Goal: Task Accomplishment & Management: Manage account settings

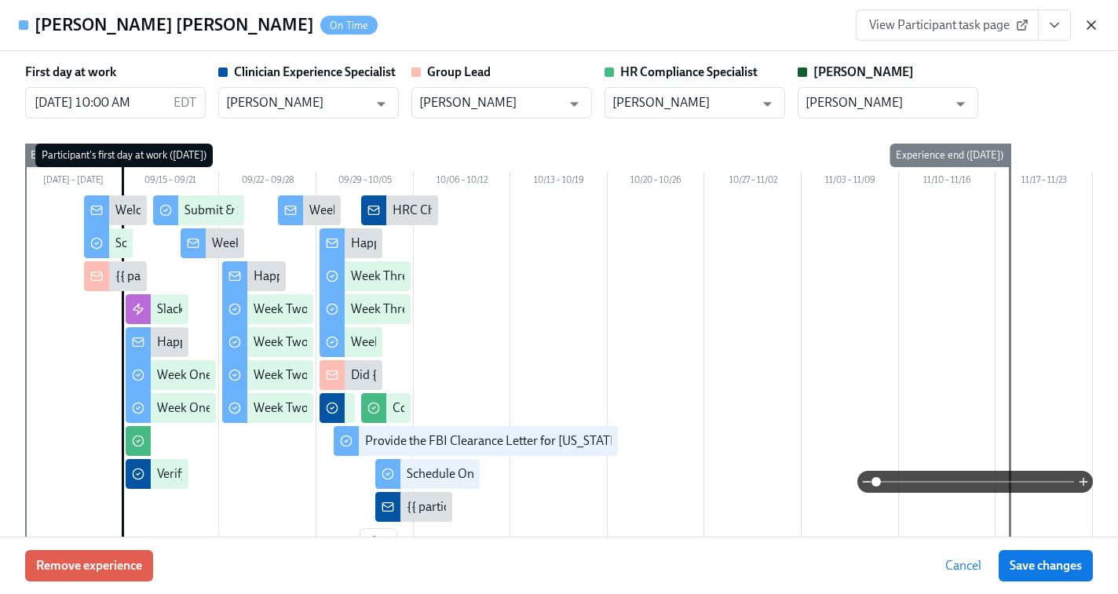
scroll to position [0, 22494]
click at [1093, 27] on icon "button" at bounding box center [1092, 25] width 8 height 8
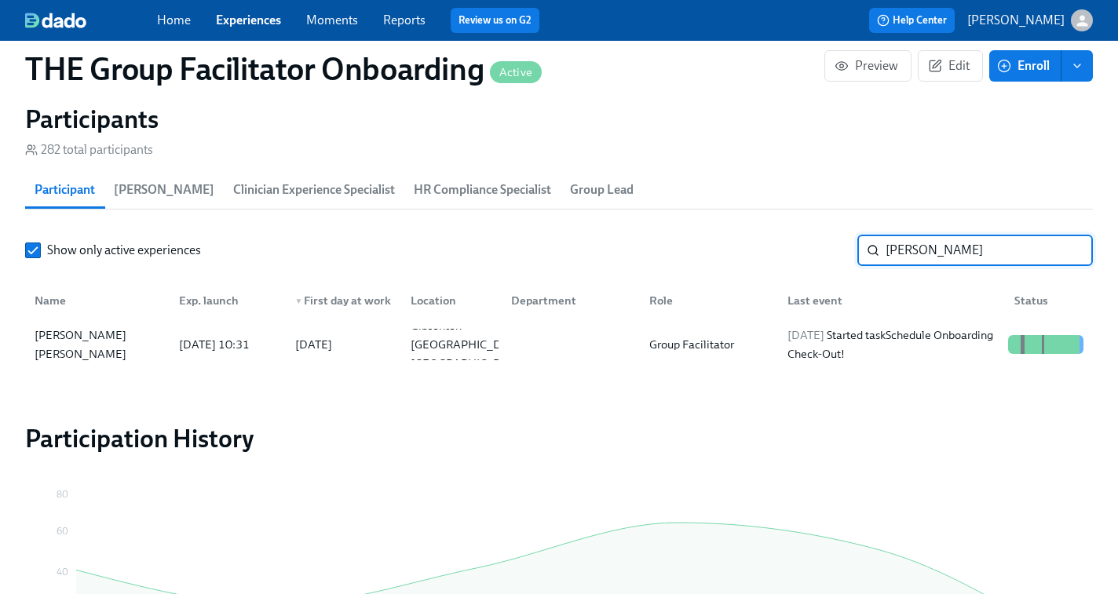
click at [928, 252] on input "Karen Gonzalez" at bounding box center [989, 250] width 207 height 31
paste input "Ciara Sweatt"
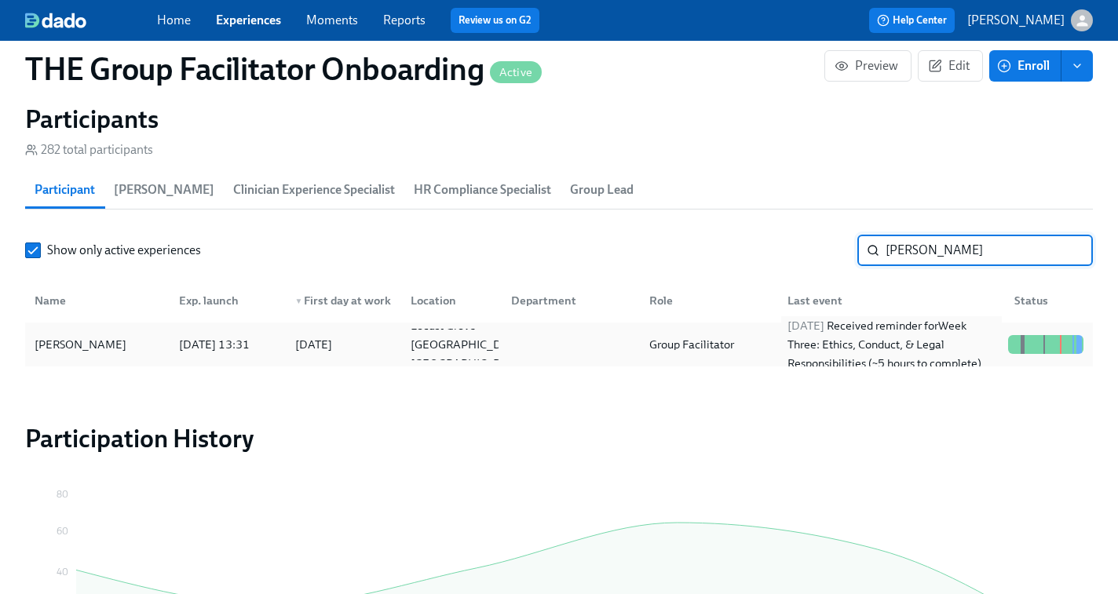
click at [864, 348] on div "2025/10/03 Received reminder for Week Three: Ethics, Conduct, & Legal Responsib…" at bounding box center [891, 344] width 221 height 57
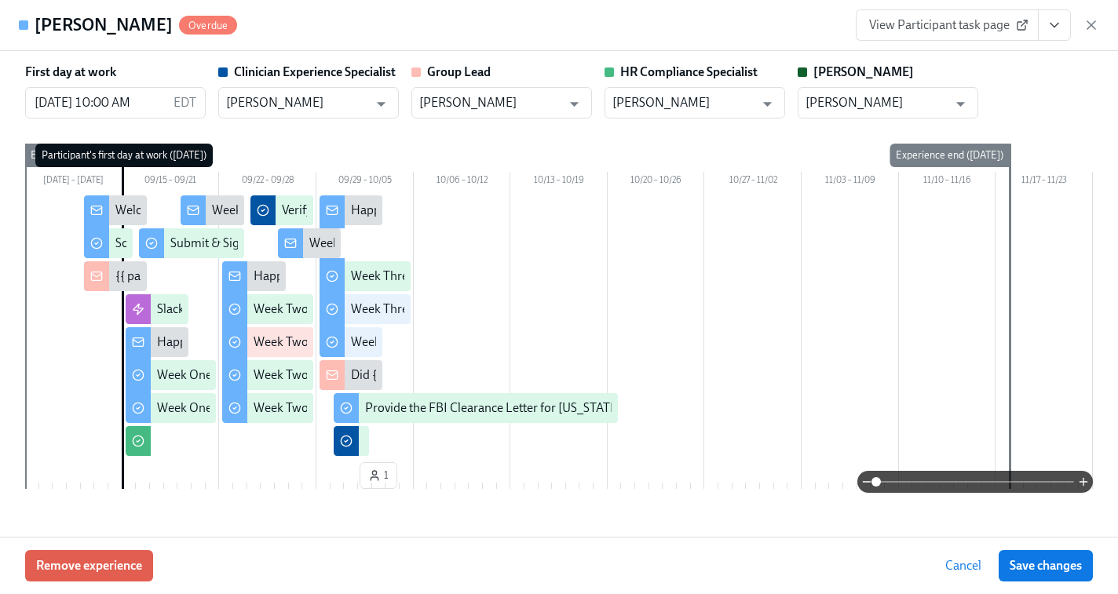
click at [971, 31] on span "View Participant task page" at bounding box center [947, 25] width 156 height 16
click at [1096, 24] on icon "button" at bounding box center [1092, 25] width 16 height 16
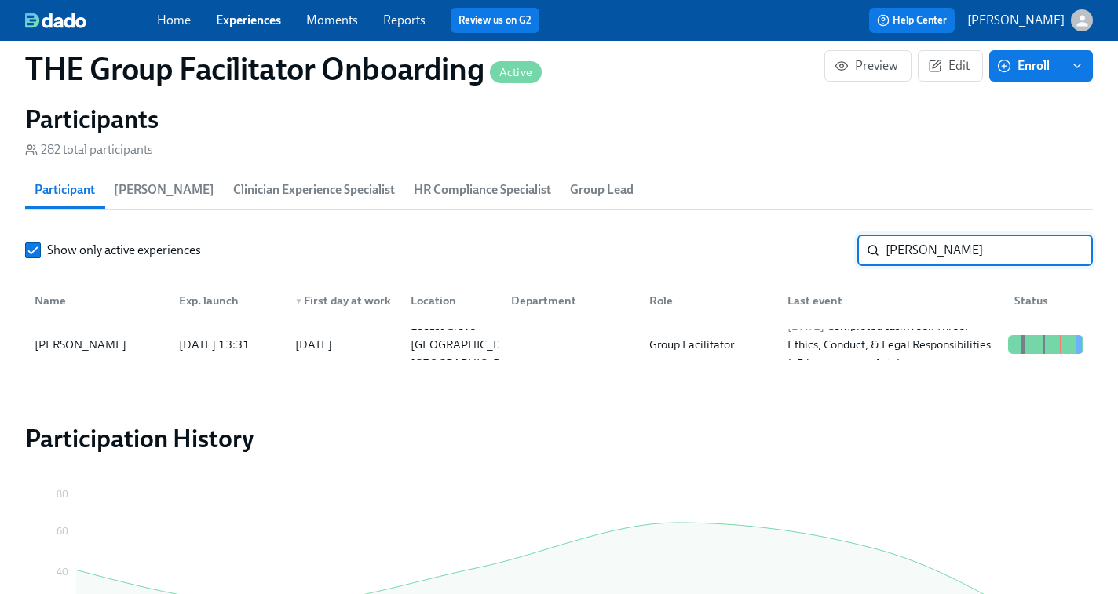
click at [920, 245] on input "Ciara Sweatt" at bounding box center [989, 250] width 207 height 31
paste input "Aydee Bailey"
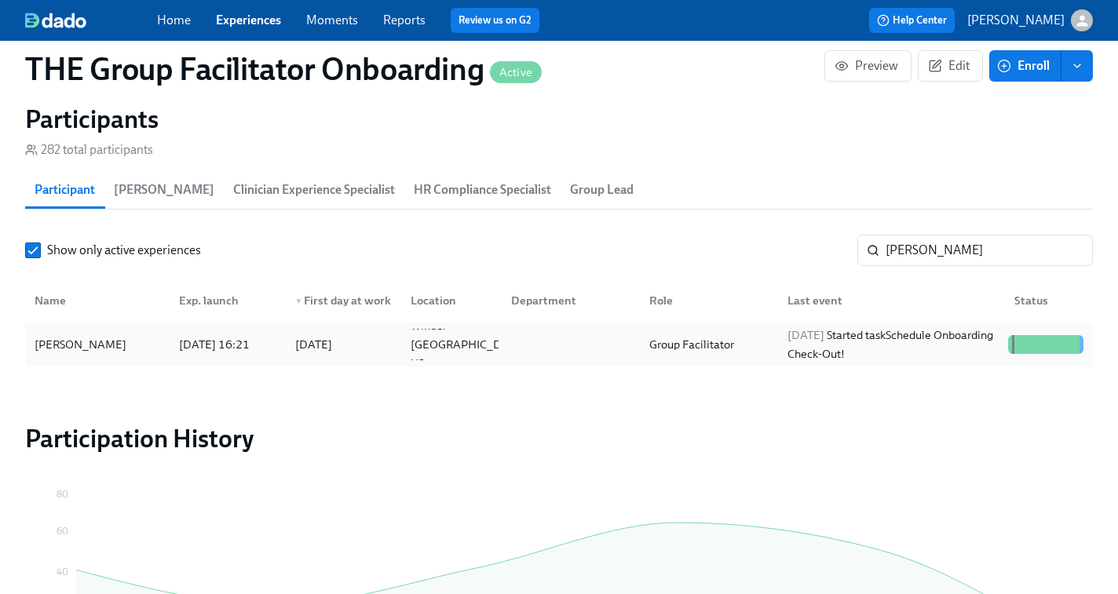
click at [762, 354] on div "Group Facilitator" at bounding box center [706, 344] width 138 height 31
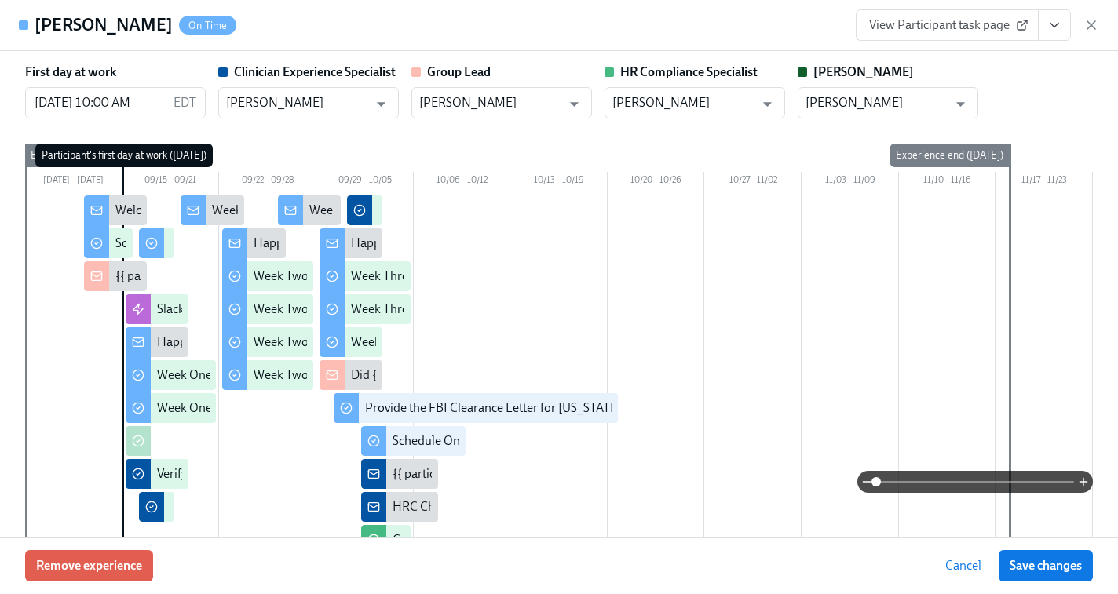
click at [918, 23] on span "View Participant task page" at bounding box center [947, 25] width 156 height 16
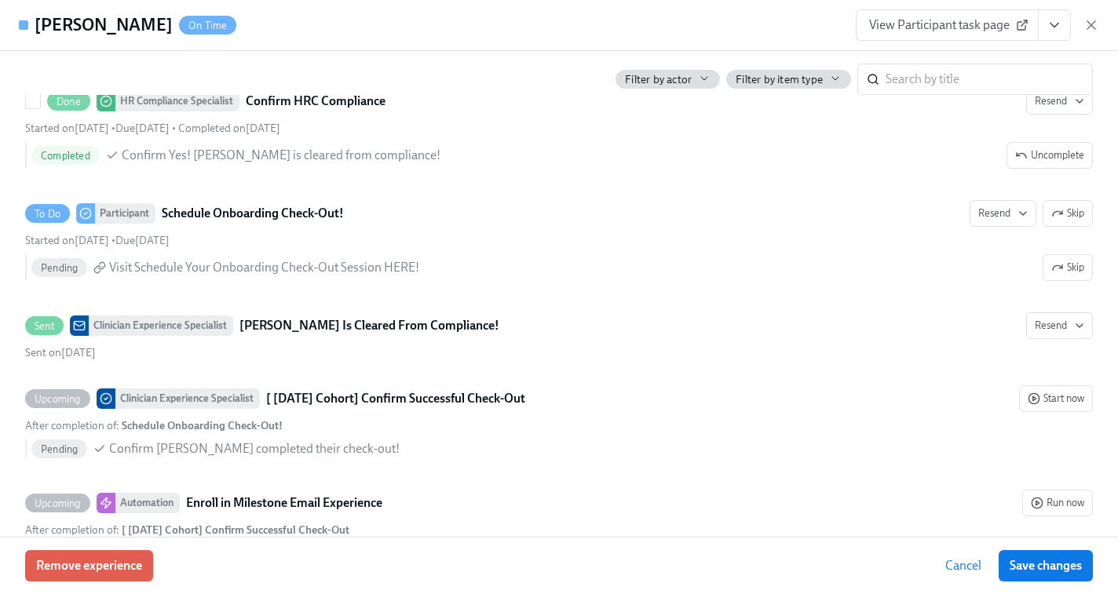
scroll to position [4074, 0]
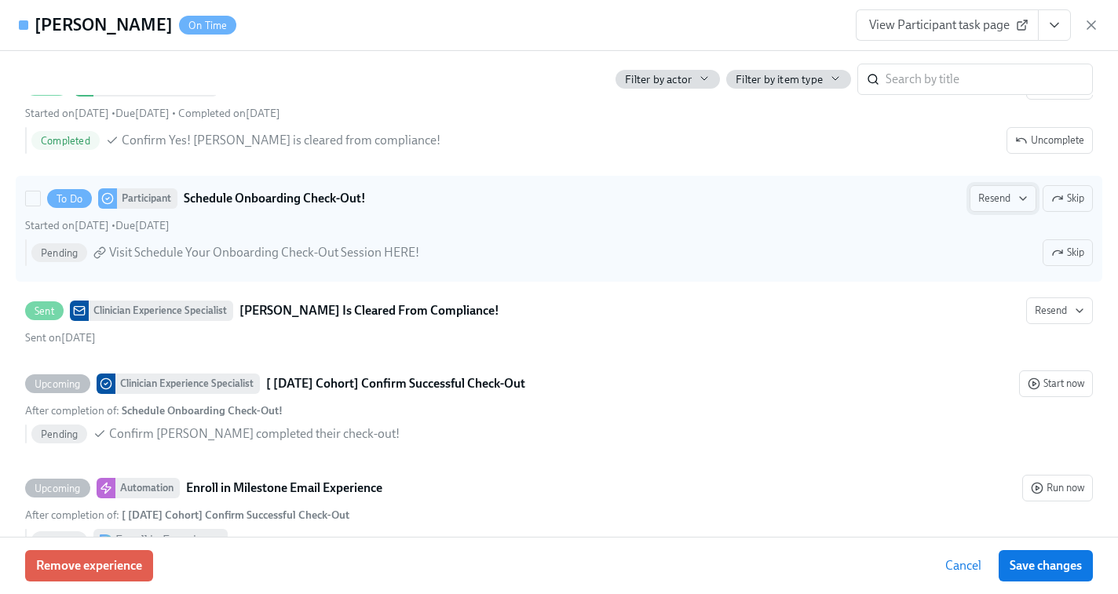
click at [1013, 199] on span "Resend" at bounding box center [1002, 199] width 49 height 16
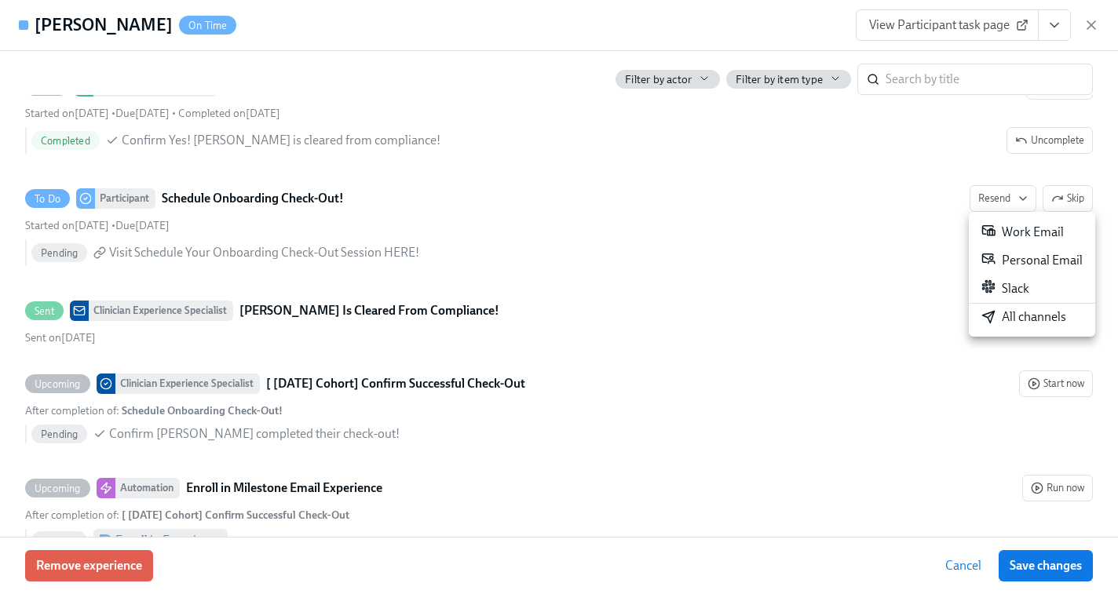
click at [1001, 316] on div "All channels" at bounding box center [1024, 317] width 85 height 17
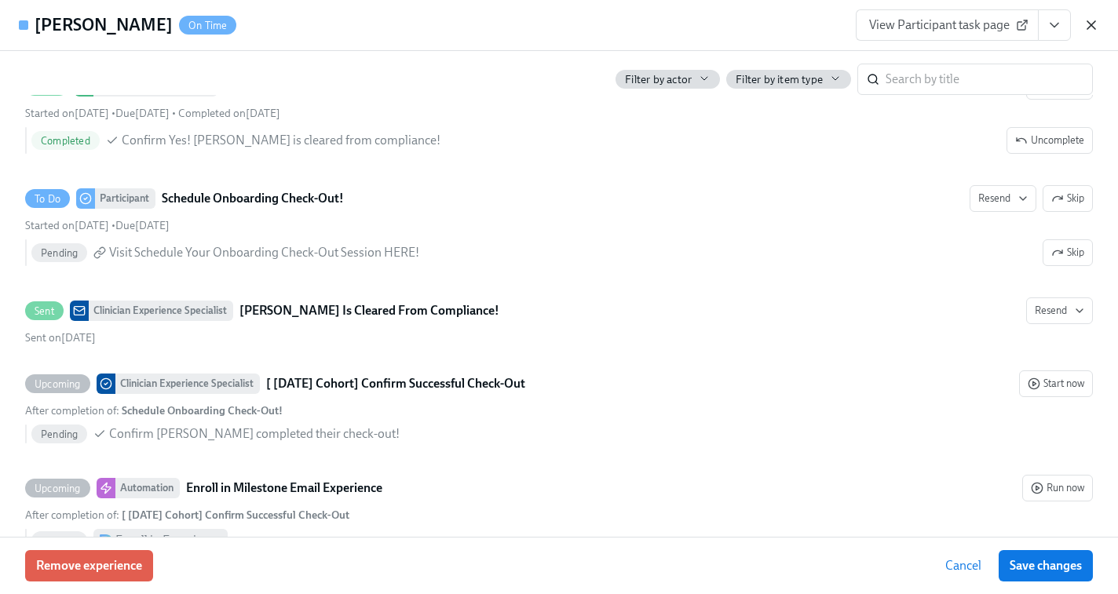
click at [1092, 23] on icon "button" at bounding box center [1092, 25] width 8 height 8
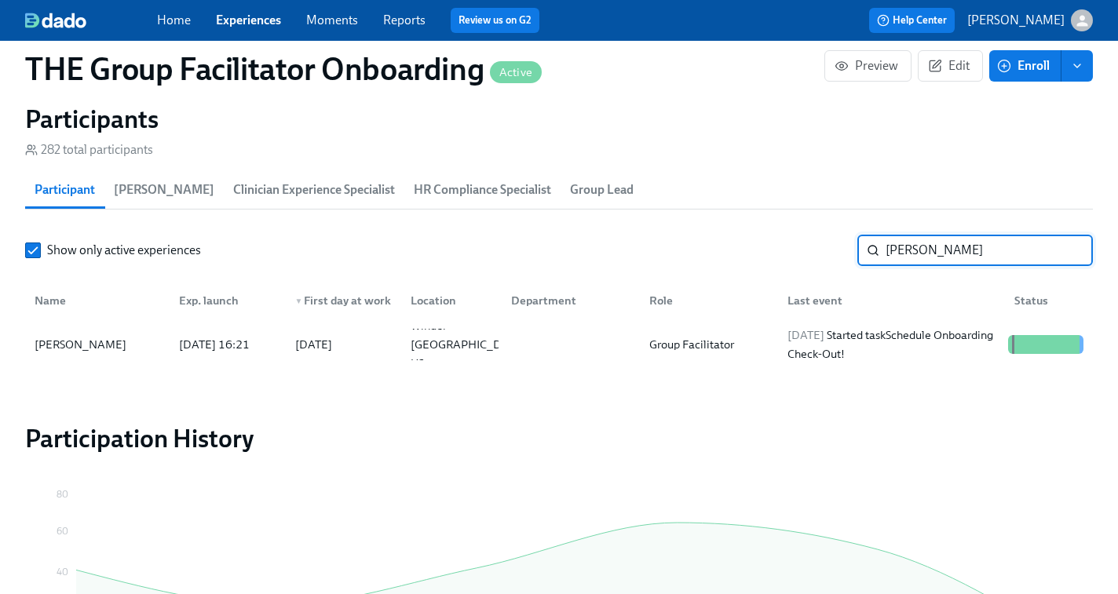
click at [943, 251] on input "Aydee Bailey" at bounding box center [989, 250] width 207 height 31
paste input "Karen Gonzalez-Videla"
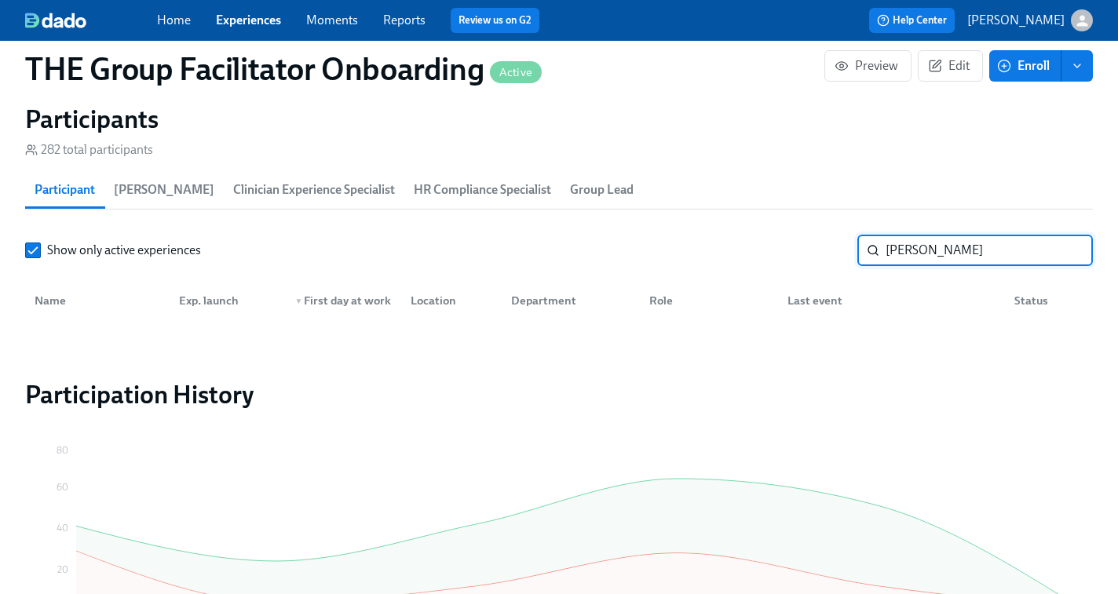
click at [974, 253] on input "Karen Gonzalez-Videla" at bounding box center [989, 250] width 207 height 31
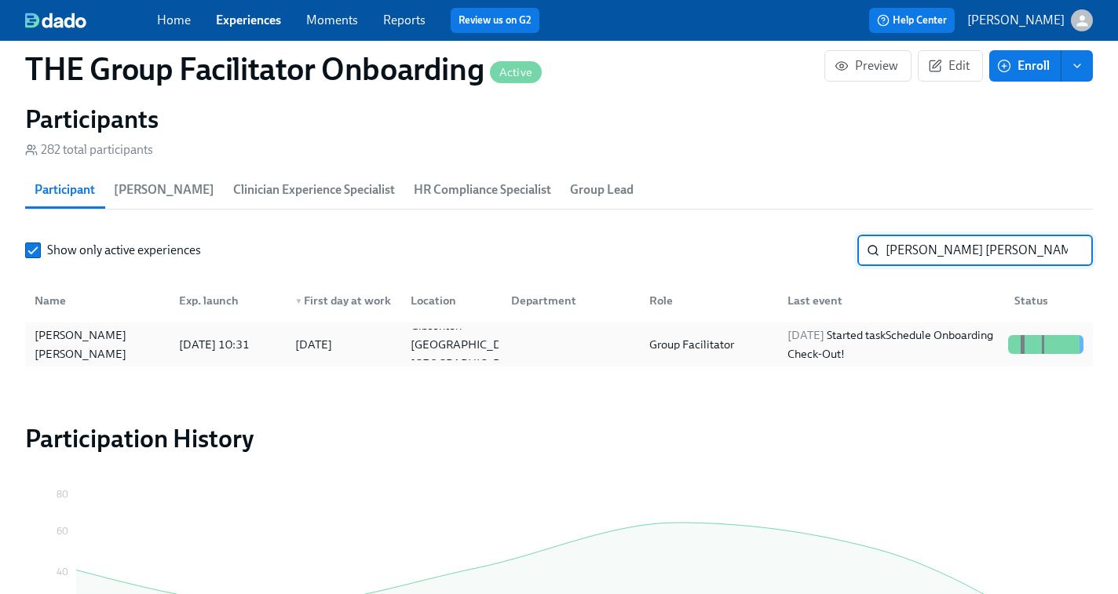
click at [875, 356] on div "2025/10/03 Started task Schedule Onboarding Check-Out!" at bounding box center [891, 345] width 221 height 38
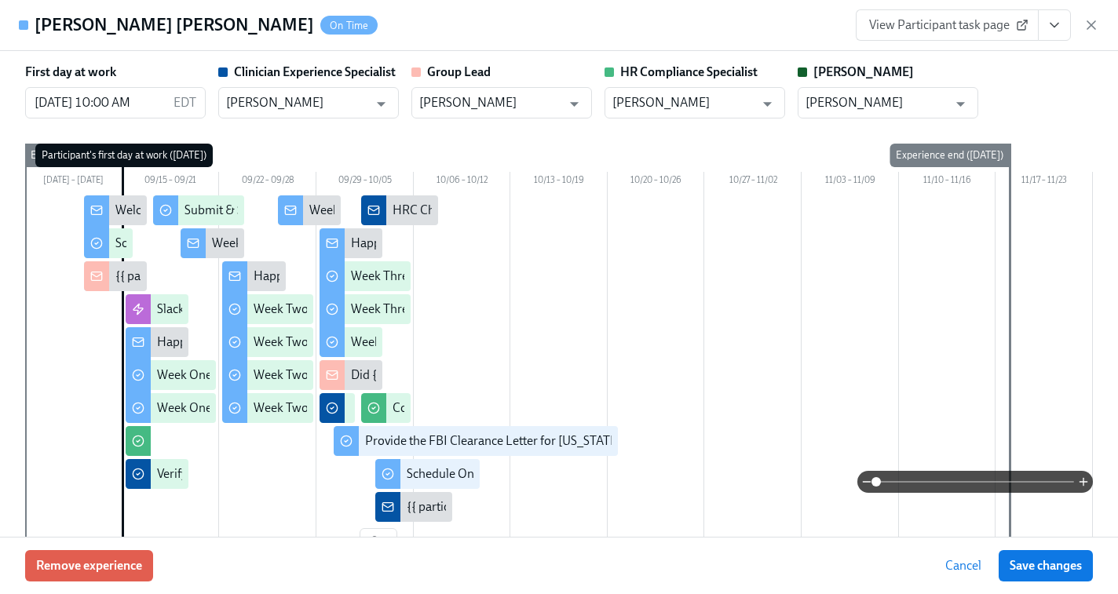
click at [1007, 27] on span "View Participant task page" at bounding box center [947, 25] width 156 height 16
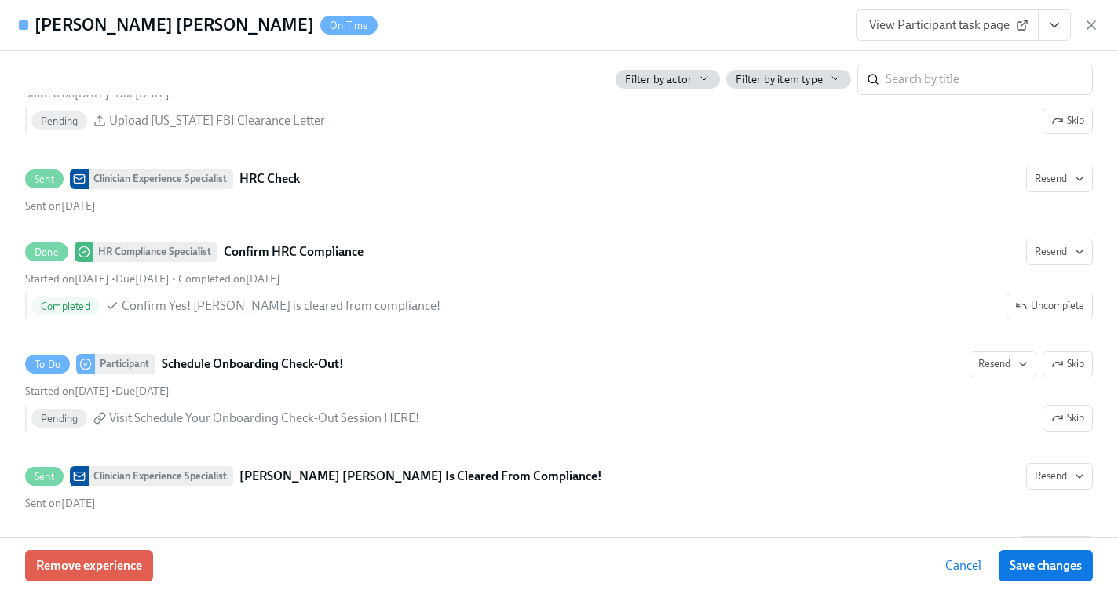
scroll to position [3729, 0]
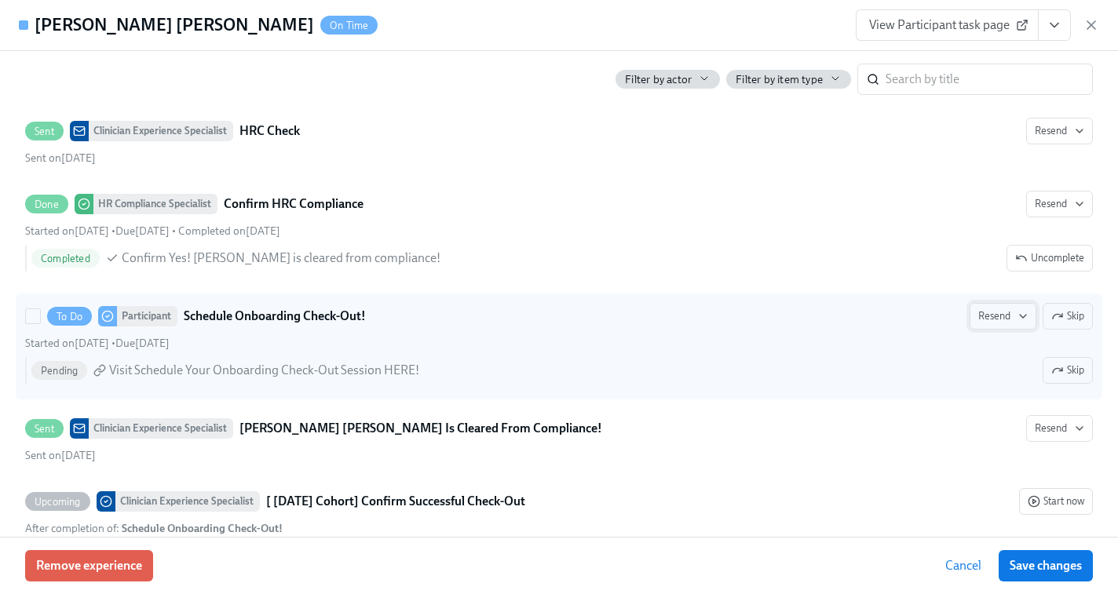
click at [1025, 315] on icon "button" at bounding box center [1023, 316] width 6 height 3
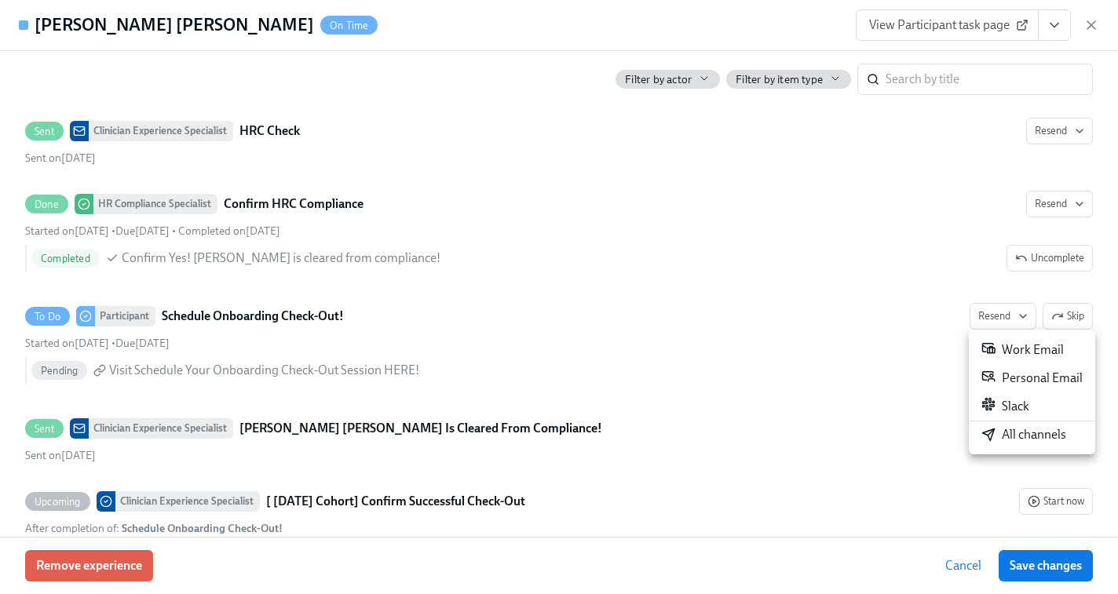
click at [1003, 437] on div "All channels" at bounding box center [1024, 434] width 85 height 17
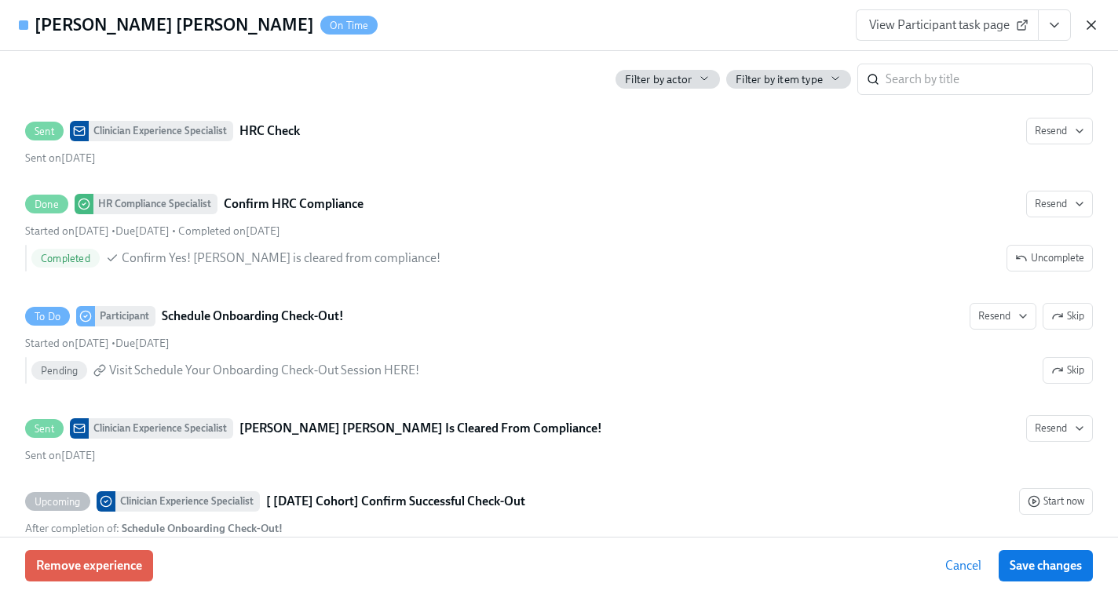
click at [1092, 23] on icon "button" at bounding box center [1092, 25] width 16 height 16
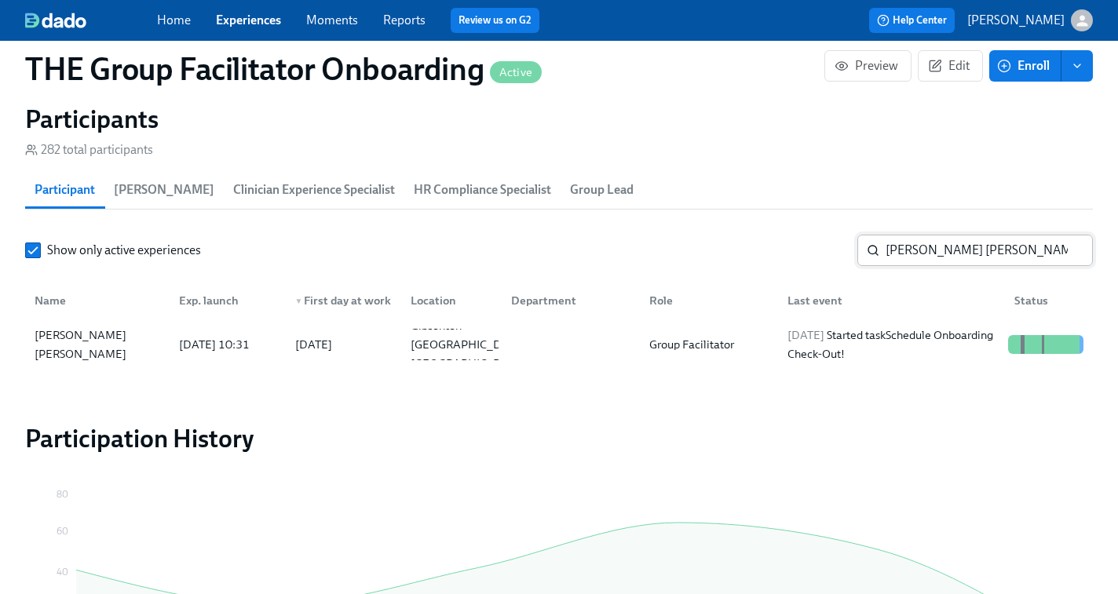
click at [938, 251] on input "Karen Gonzalez Videla" at bounding box center [989, 250] width 207 height 31
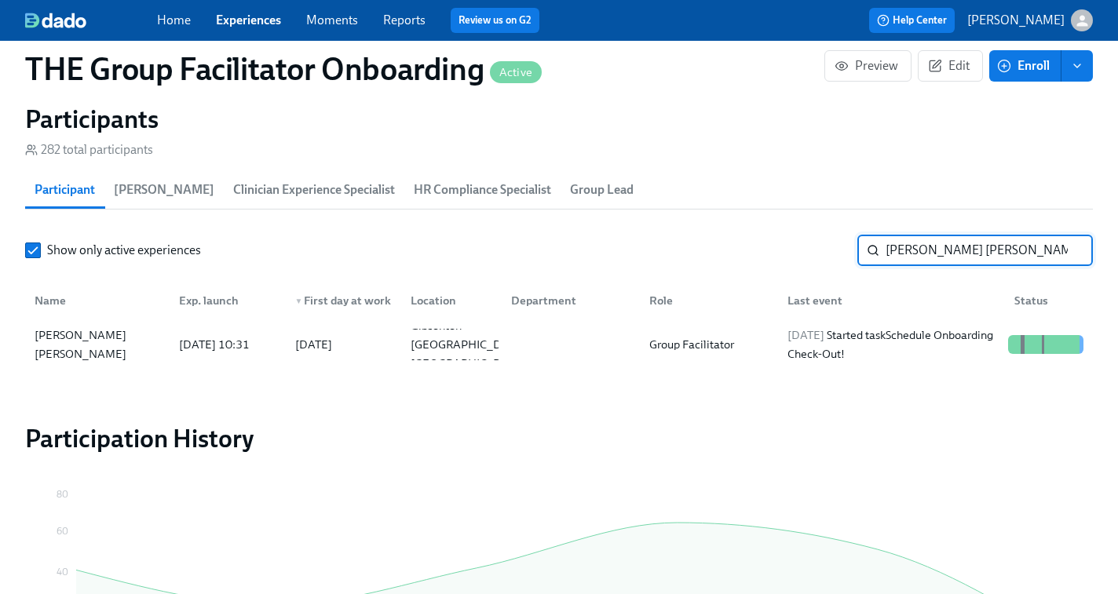
click at [938, 251] on input "Karen Gonzalez Videla" at bounding box center [989, 250] width 207 height 31
paste input "Amalia Sanchez"
click at [959, 348] on div "2025/10/02 Started task Schedule Onboarding Check-Out!" at bounding box center [891, 345] width 221 height 38
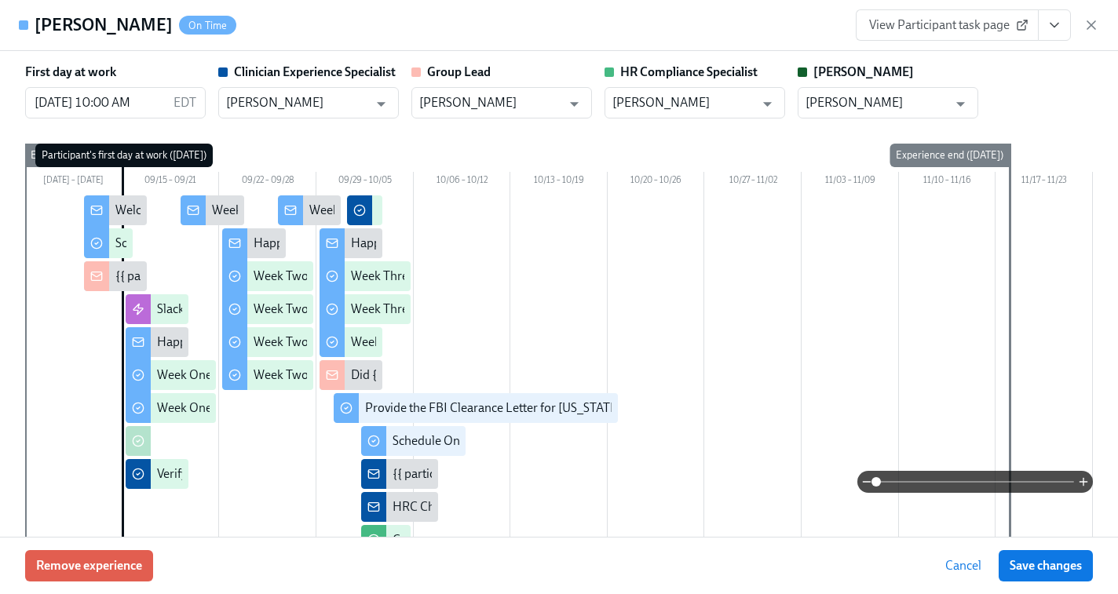
click at [996, 26] on span "View Participant task page" at bounding box center [947, 25] width 156 height 16
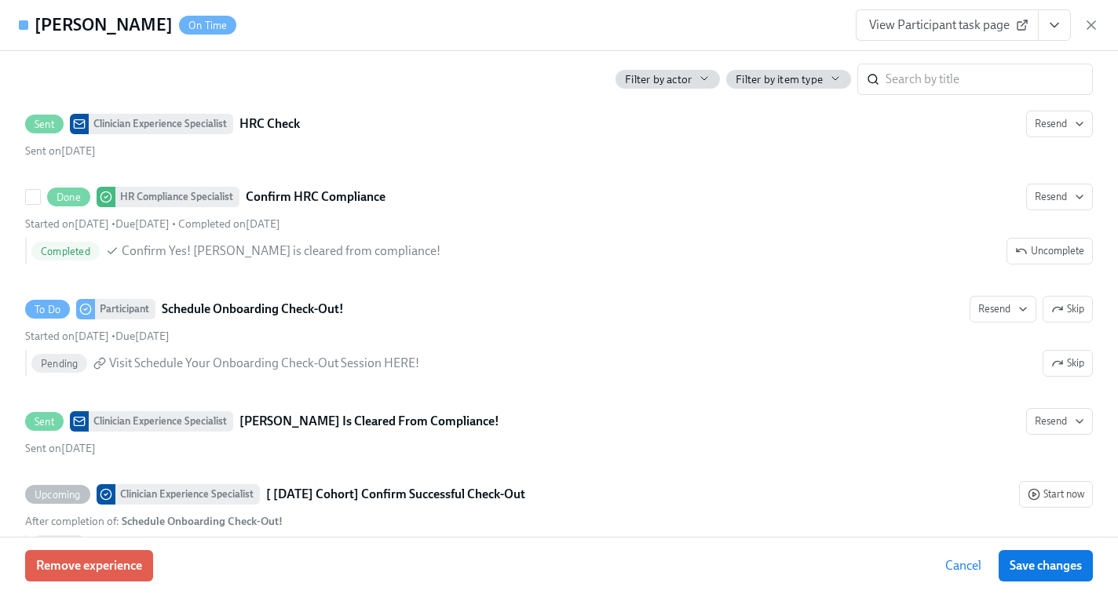
scroll to position [3832, 0]
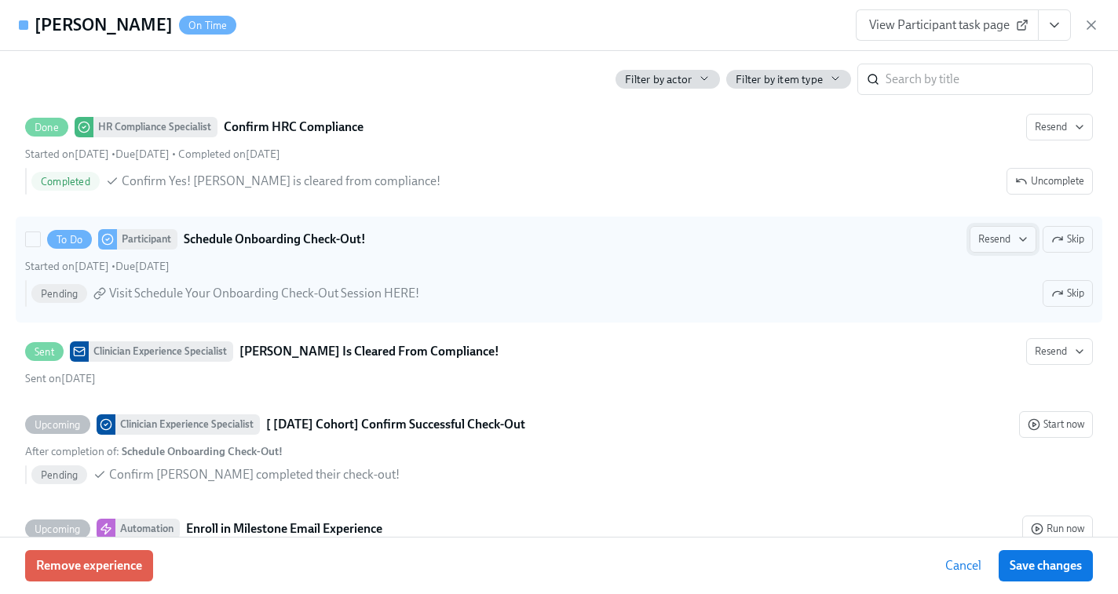
click at [1022, 240] on icon "button" at bounding box center [1023, 239] width 13 height 13
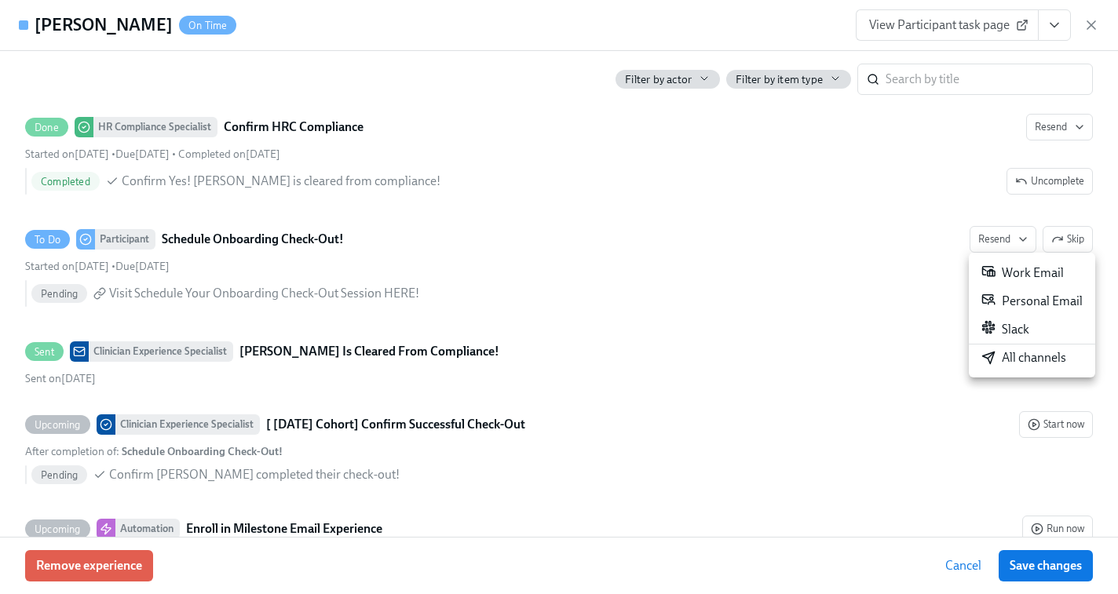
click at [1014, 359] on div "All channels" at bounding box center [1024, 357] width 85 height 17
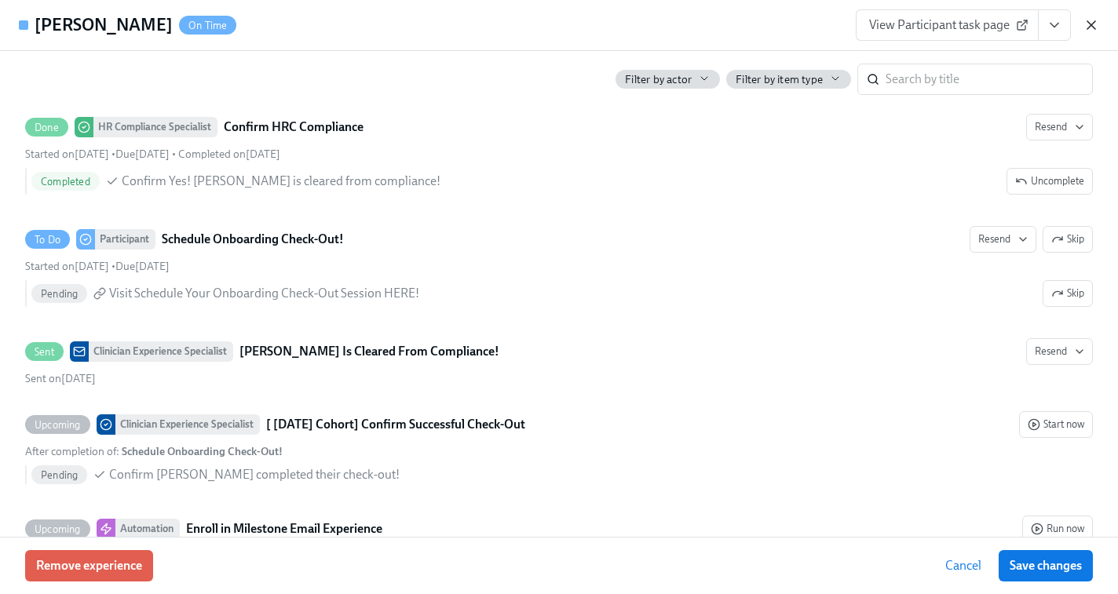
click at [1089, 23] on icon "button" at bounding box center [1092, 25] width 8 height 8
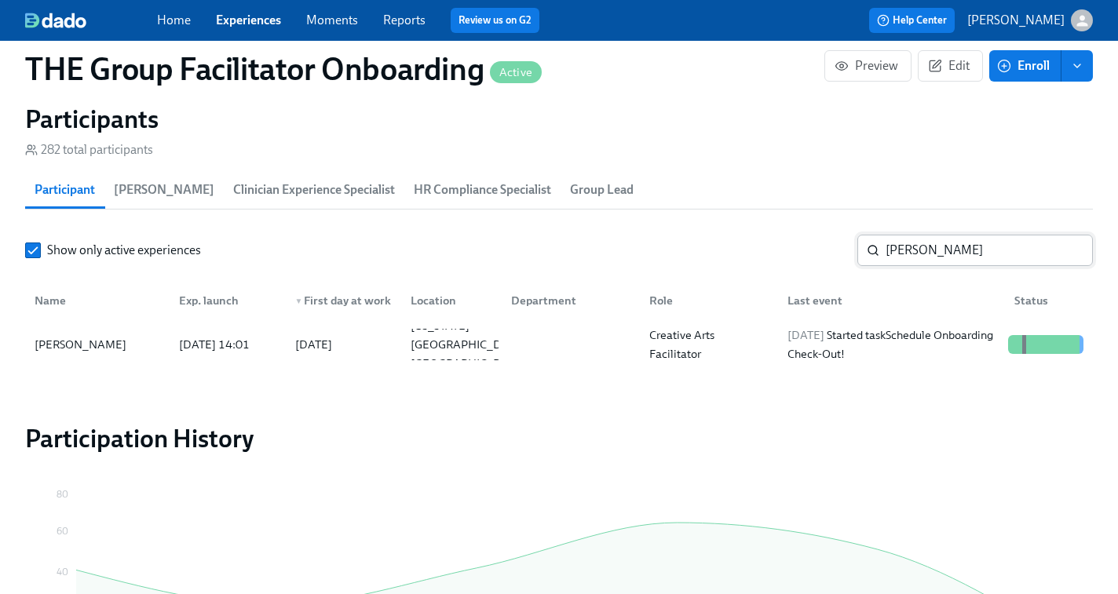
click at [942, 249] on input "Amalia Sanchez" at bounding box center [989, 250] width 207 height 31
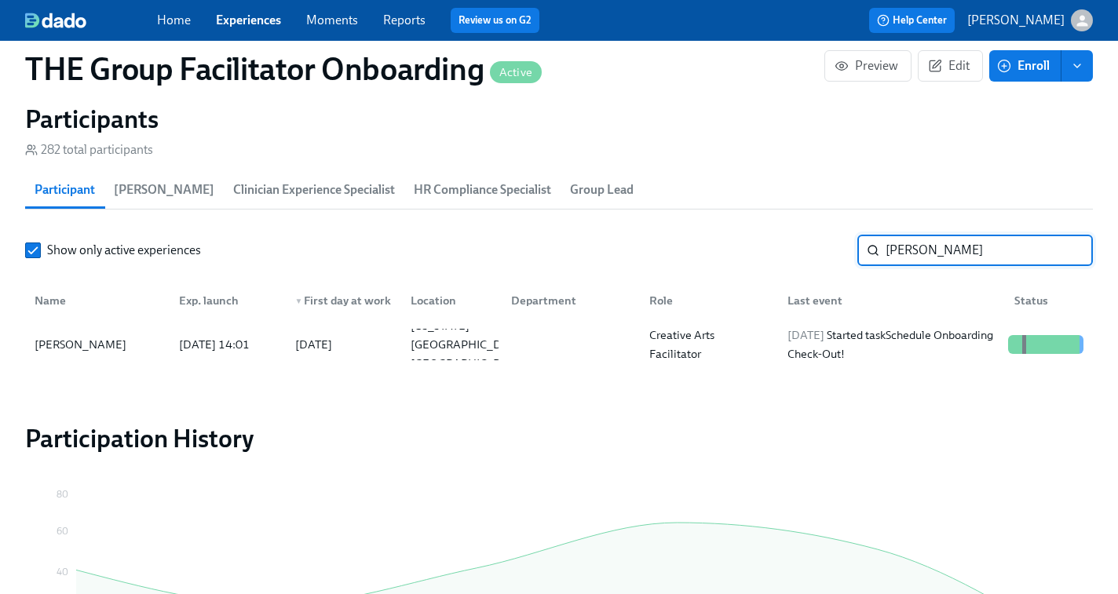
click at [942, 249] on input "Amalia Sanchez" at bounding box center [989, 250] width 207 height 31
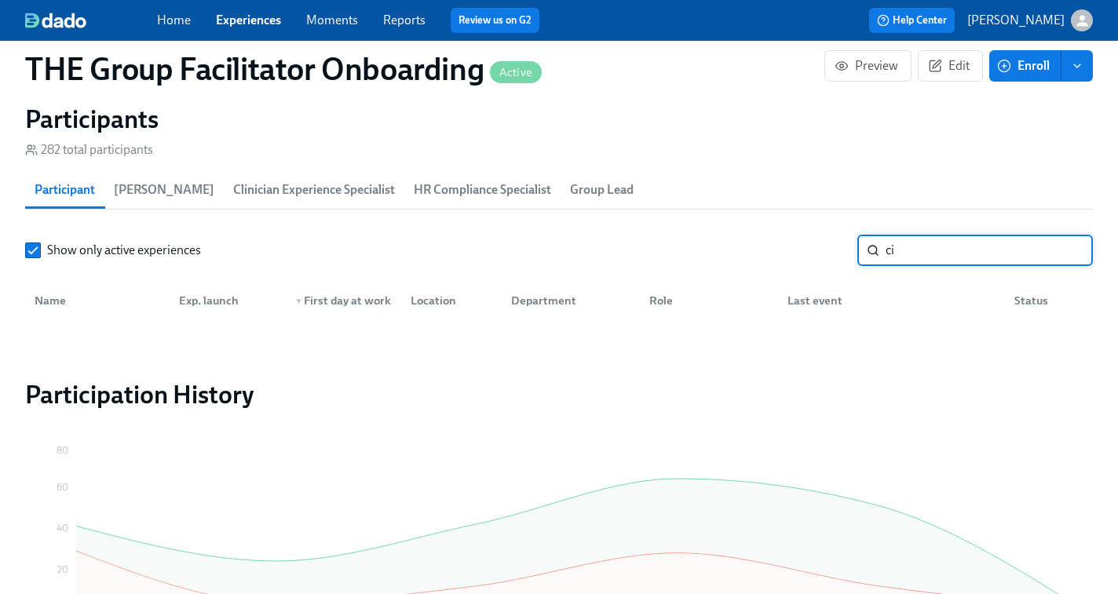
type input "c"
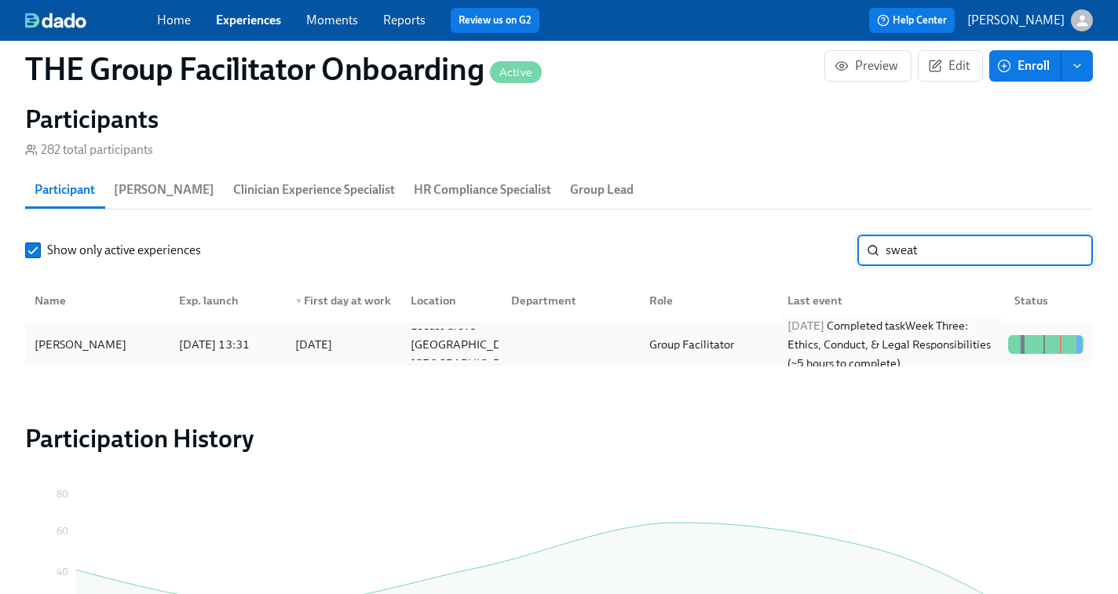
type input "sweat"
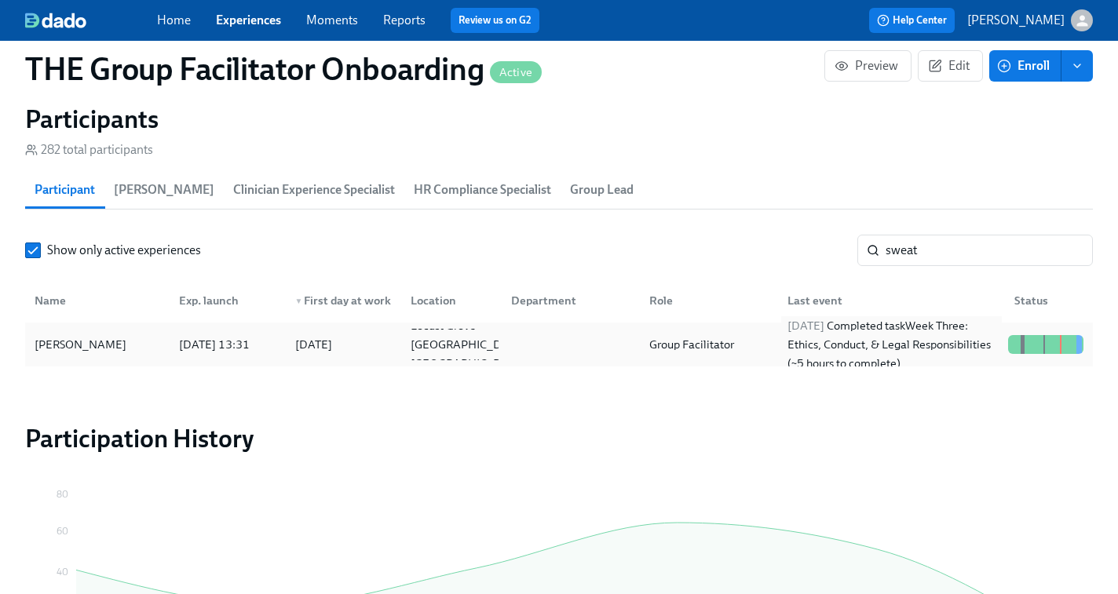
click at [978, 357] on div "2025/10/03 Completed task Week Three: Ethics, Conduct, & Legal Responsibilities…" at bounding box center [891, 344] width 221 height 57
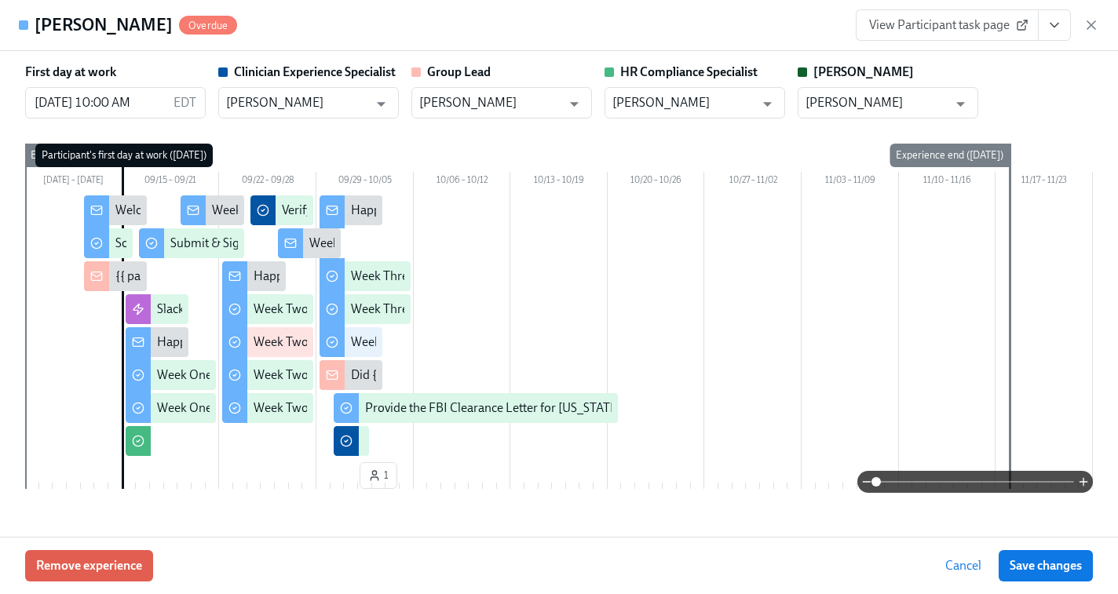
click at [982, 32] on span "View Participant task page" at bounding box center [947, 25] width 156 height 16
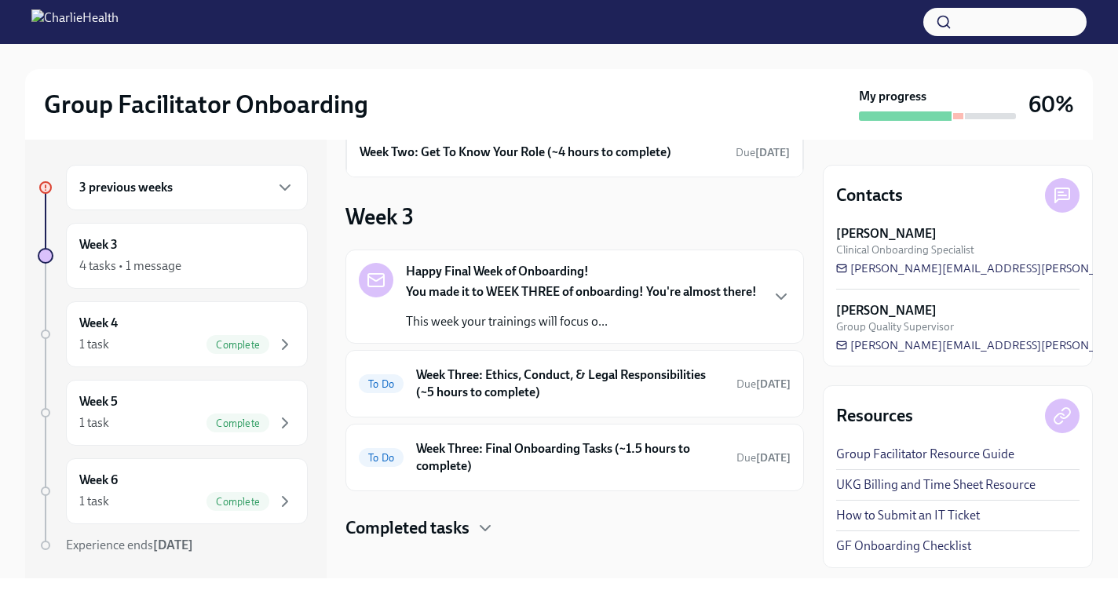
scroll to position [139, 0]
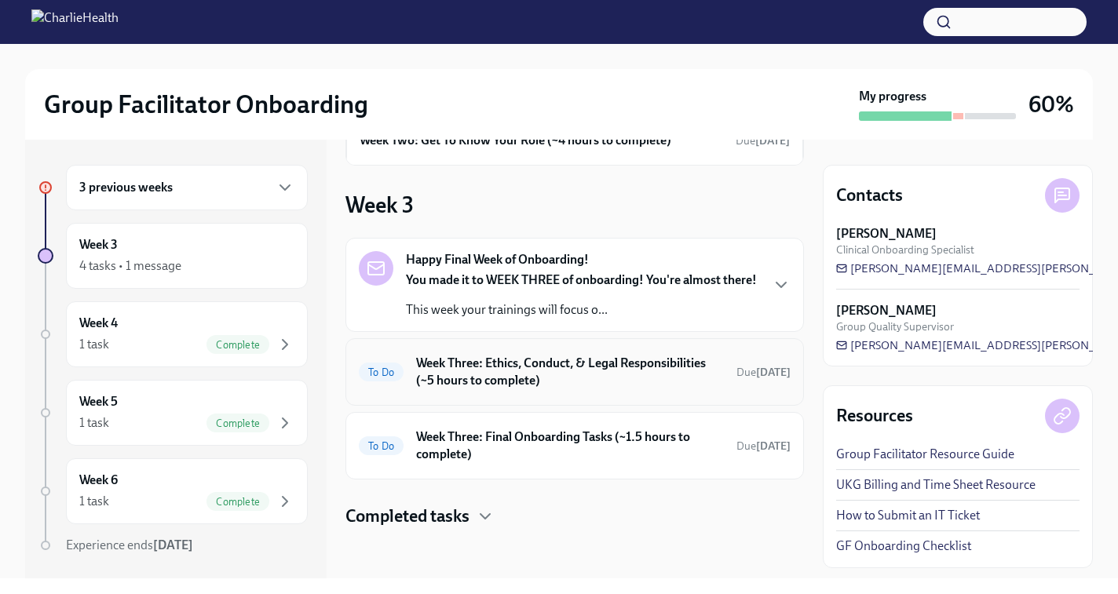
click at [498, 383] on h6 "Week Three: Ethics, Conduct, & Legal Responsibilities (~5 hours to complete)" at bounding box center [570, 372] width 308 height 35
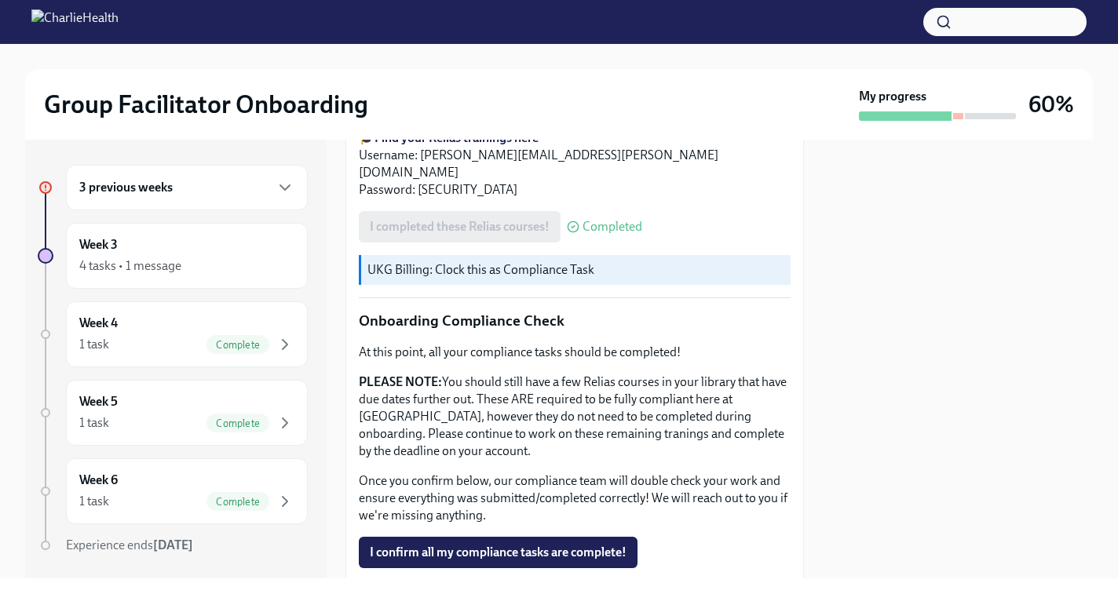
scroll to position [887, 0]
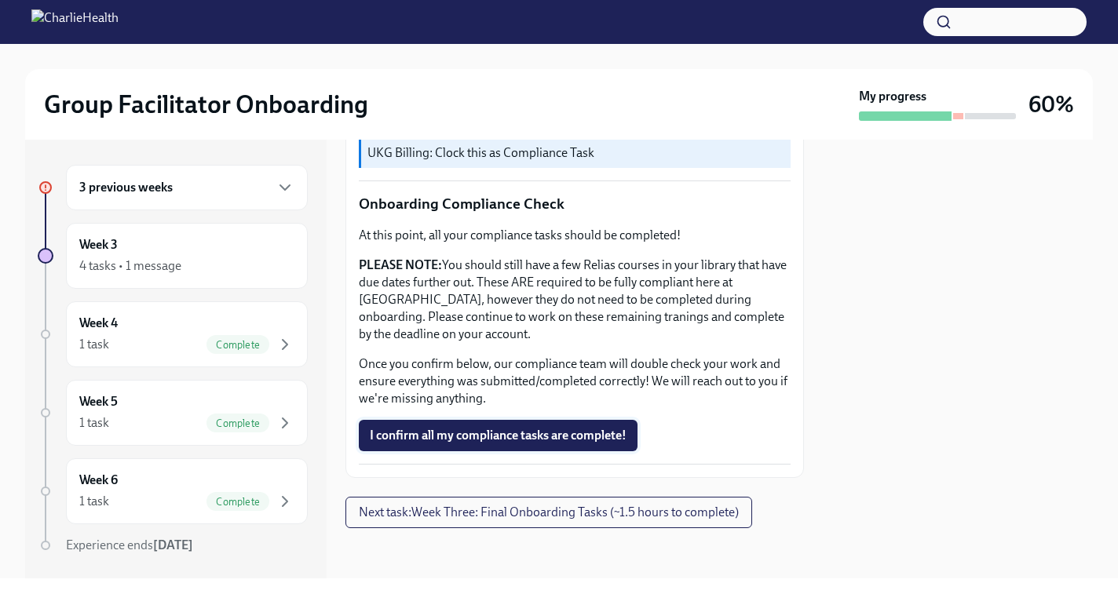
click at [476, 439] on span "I confirm all my compliance tasks are complete!" at bounding box center [498, 436] width 257 height 16
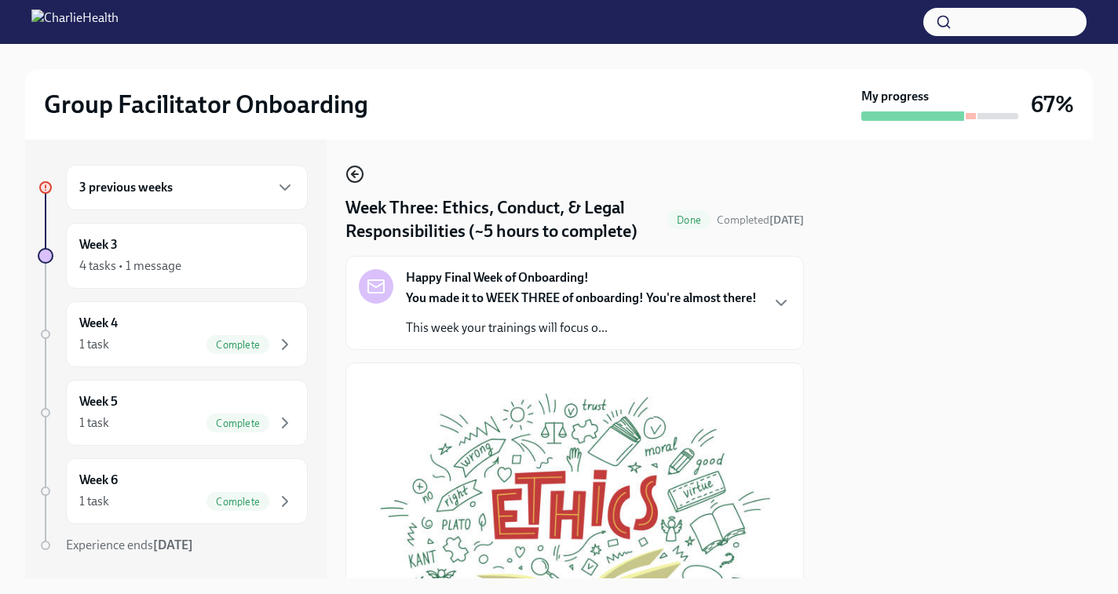
click at [349, 172] on icon "button" at bounding box center [355, 174] width 19 height 19
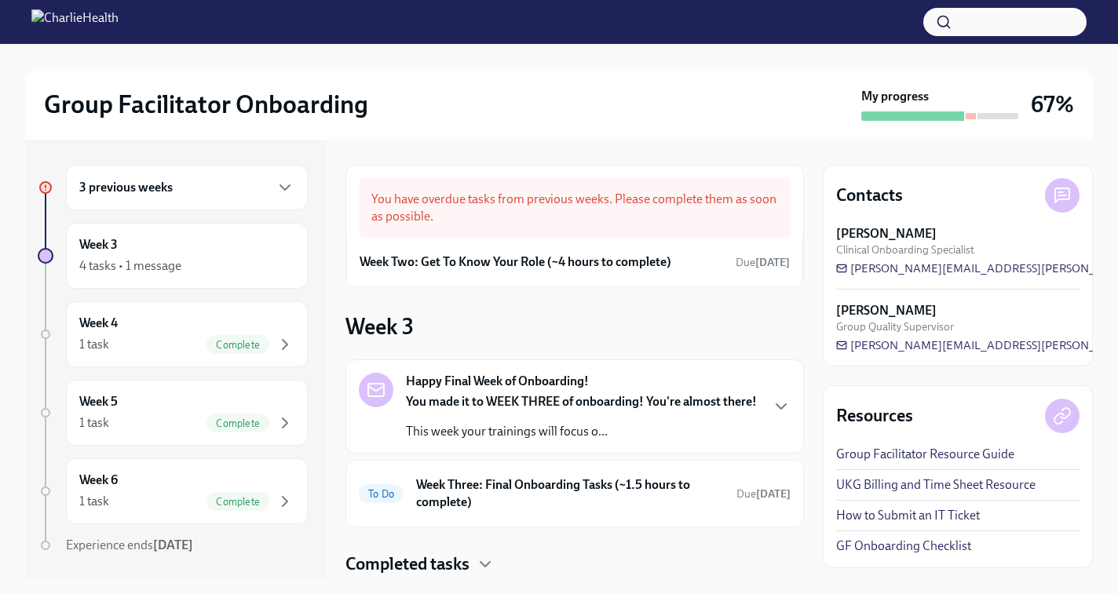
scroll to position [65, 0]
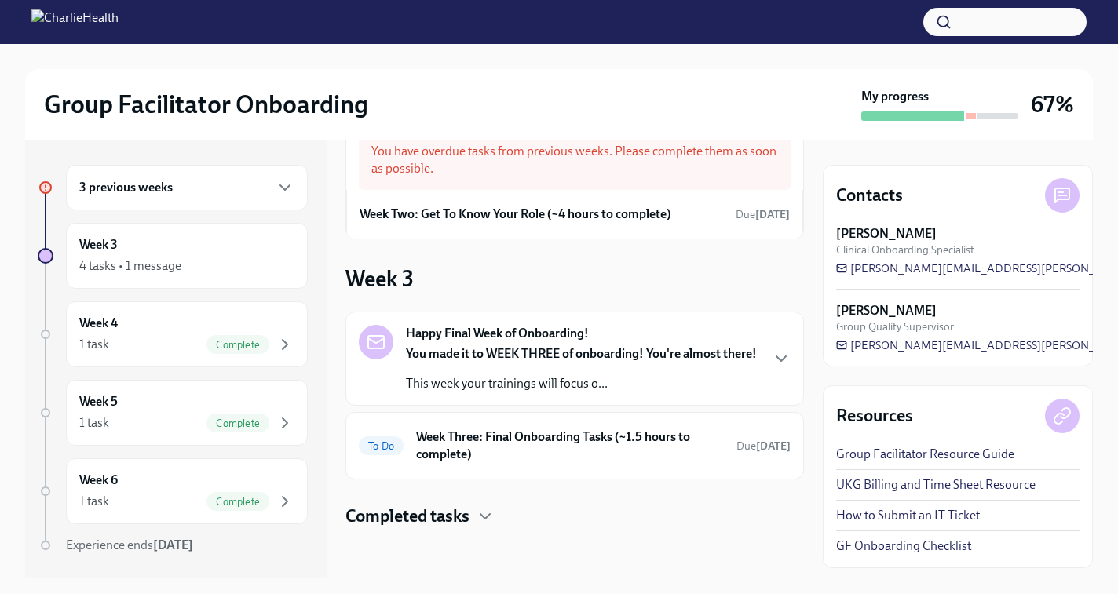
click at [510, 452] on h6 "Week Three: Final Onboarding Tasks (~1.5 hours to complete)" at bounding box center [570, 446] width 308 height 35
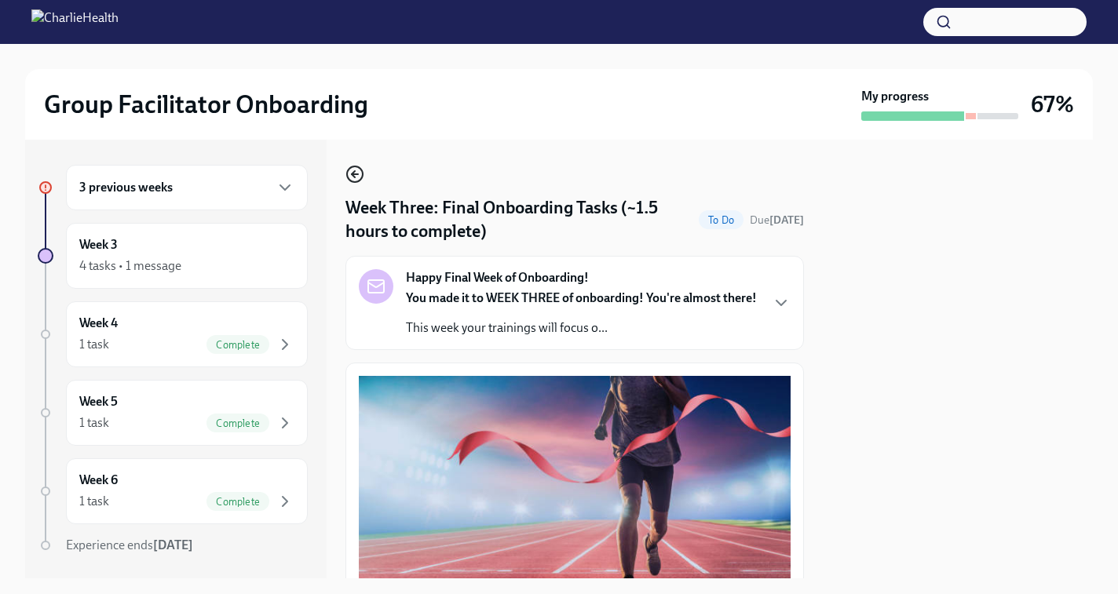
click at [354, 171] on icon "button" at bounding box center [353, 174] width 3 height 6
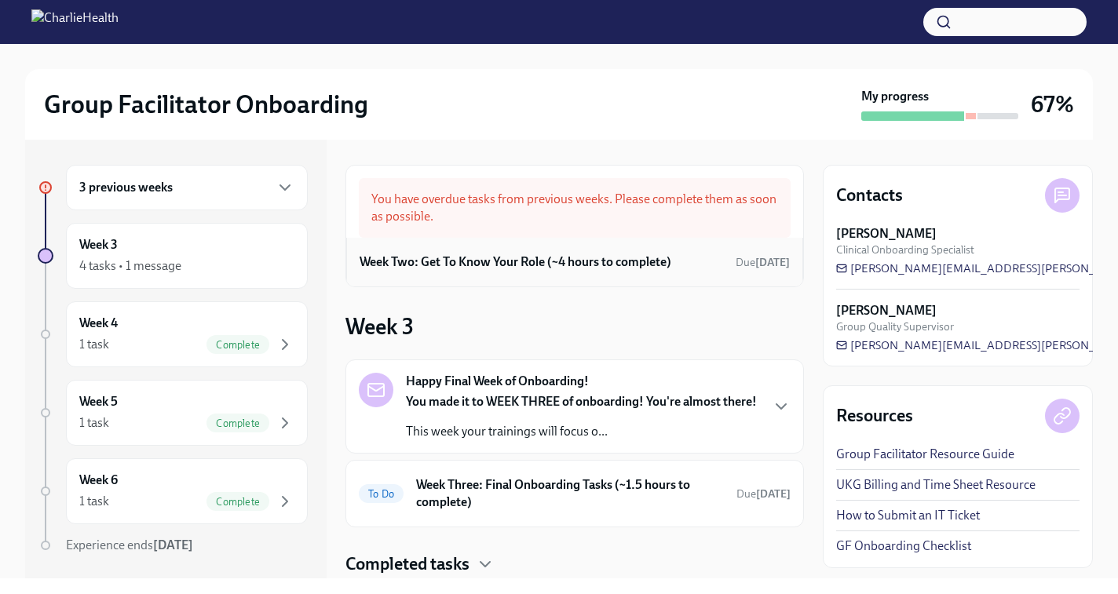
click at [610, 254] on h6 "Week Two: Get To Know Your Role (~4 hours to complete)" at bounding box center [516, 262] width 312 height 17
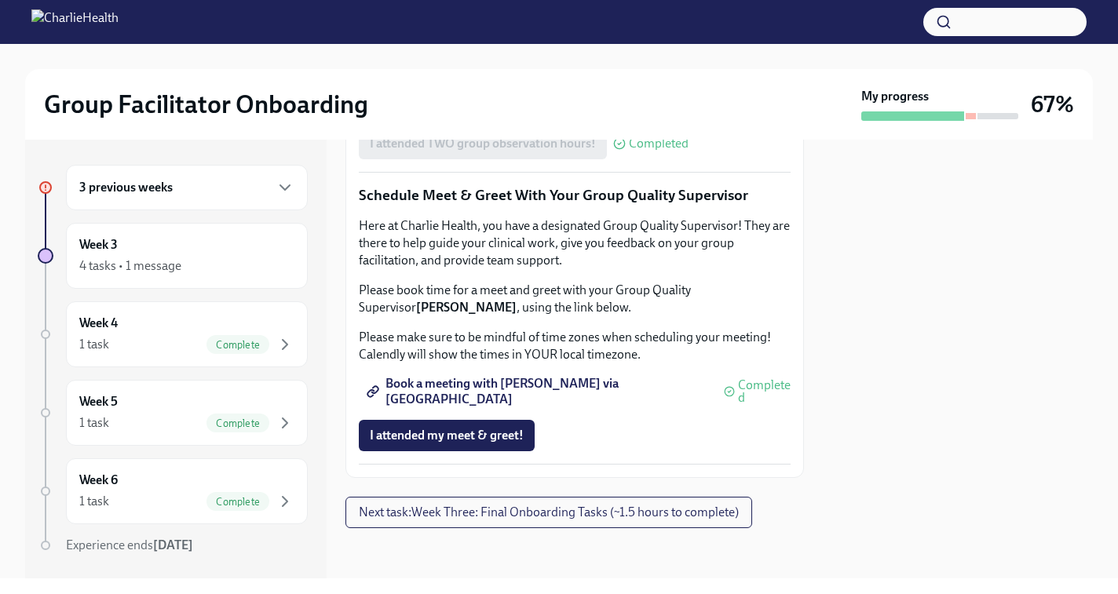
scroll to position [1582, 0]
